Goal: Task Accomplishment & Management: Manage account settings

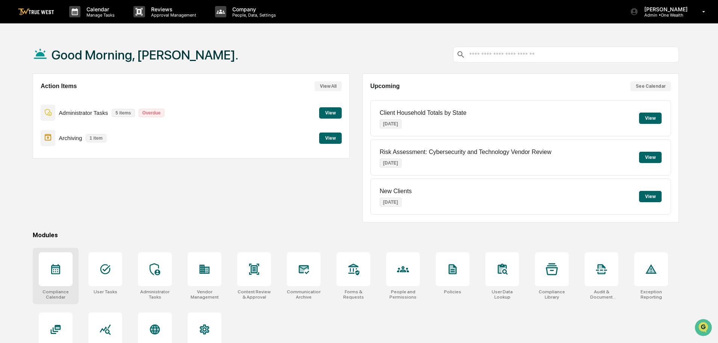
click at [56, 274] on icon at bounding box center [56, 269] width 12 height 12
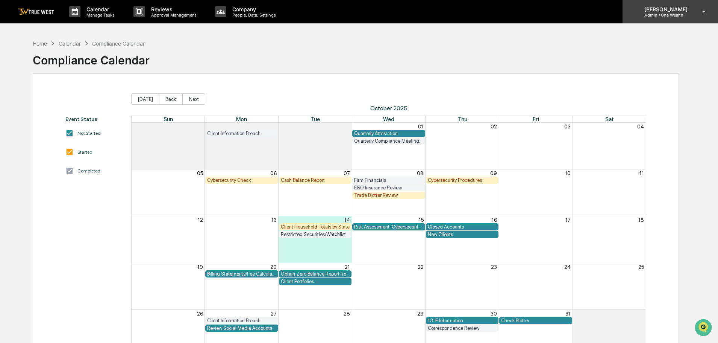
click at [680, 15] on p "Admin • One Wealth" at bounding box center [665, 14] width 53 height 5
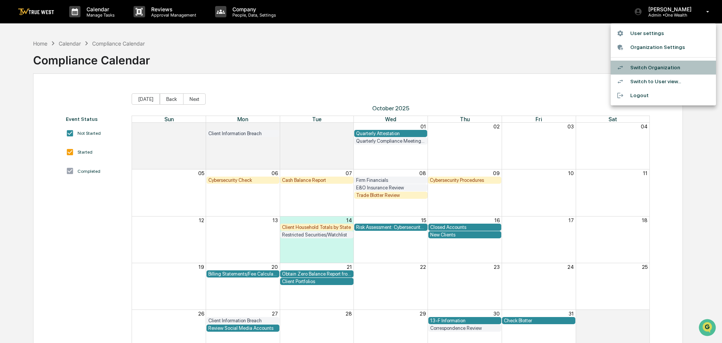
click at [658, 64] on li "Switch Organization" at bounding box center [663, 68] width 105 height 14
